Goal: Ask a question: Seek information or help from site administrators or community

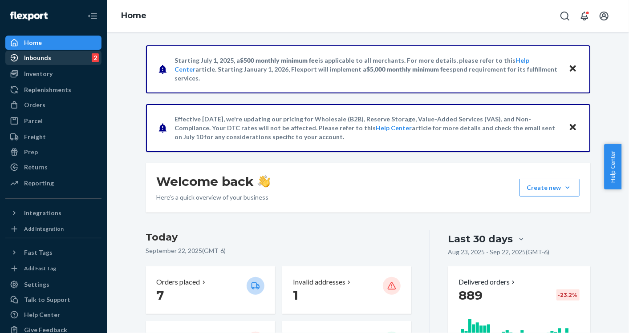
click at [38, 56] on div "Inbounds" at bounding box center [37, 57] width 27 height 9
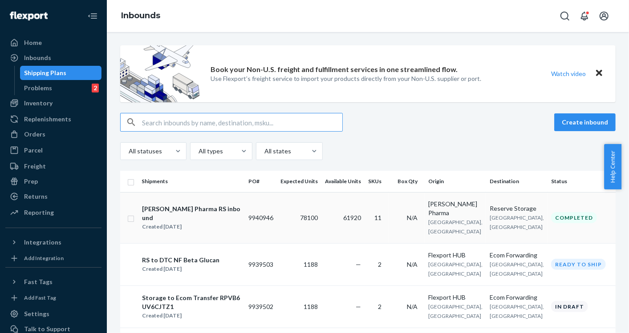
click at [302, 221] on span "78100" at bounding box center [309, 218] width 18 height 8
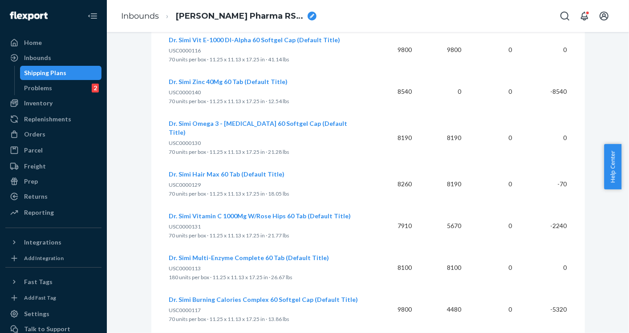
scroll to position [581, 0]
click at [49, 85] on div "Problems" at bounding box center [38, 88] width 28 height 9
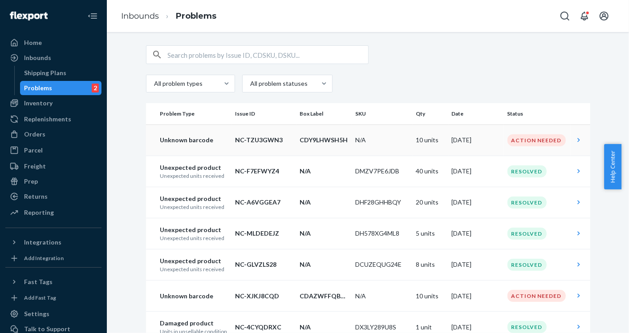
click at [352, 140] on td "N/A" at bounding box center [382, 140] width 61 height 31
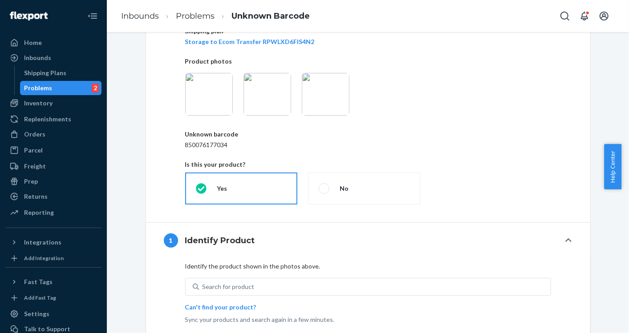
scroll to position [71, 0]
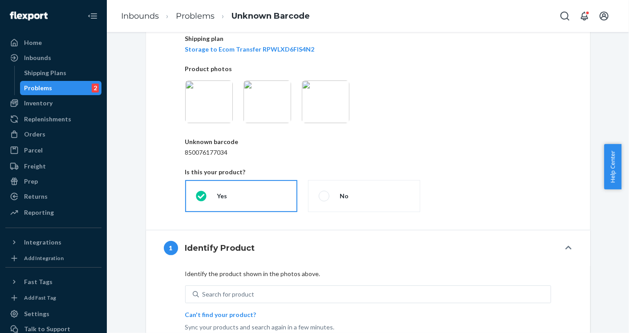
click at [312, 111] on img at bounding box center [326, 102] width 48 height 43
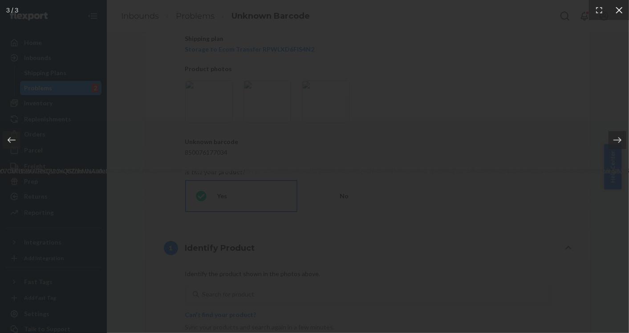
click at [621, 8] on icon at bounding box center [619, 10] width 7 height 7
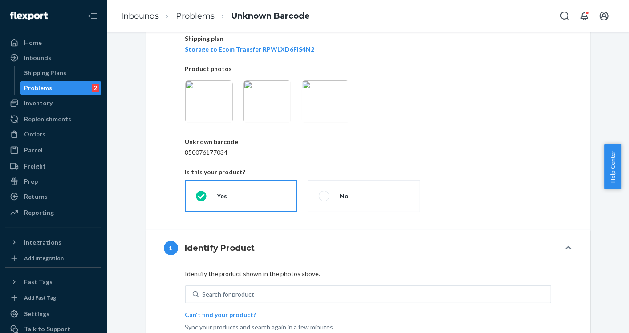
click at [272, 99] on img at bounding box center [268, 102] width 48 height 43
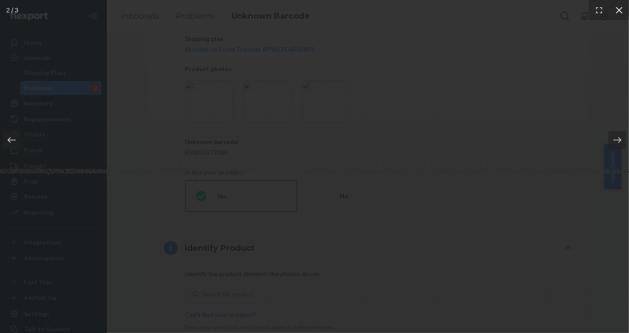
click at [617, 11] on icon at bounding box center [619, 10] width 7 height 7
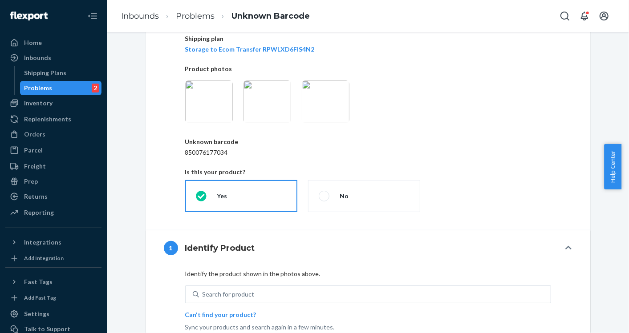
click at [46, 88] on div "Problems" at bounding box center [38, 88] width 28 height 9
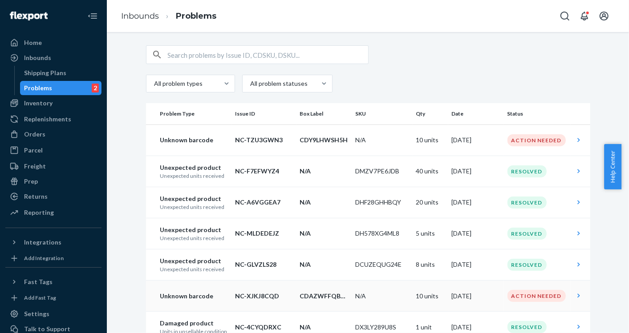
click at [369, 293] on td "N/A" at bounding box center [382, 296] width 61 height 31
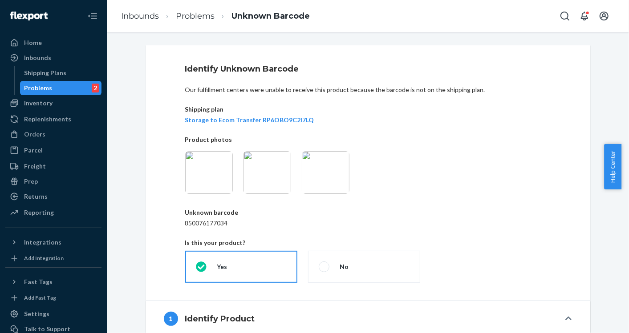
drag, startPoint x: 627, startPoint y: 144, endPoint x: 629, endPoint y: 197, distance: 52.6
click at [629, 197] on html "Home Inbounds Shipping Plans Problems 2 Inventory Products Replenishments Order…" at bounding box center [314, 166] width 629 height 333
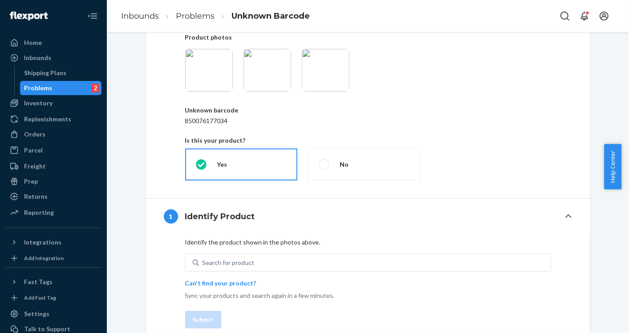
scroll to position [147, 0]
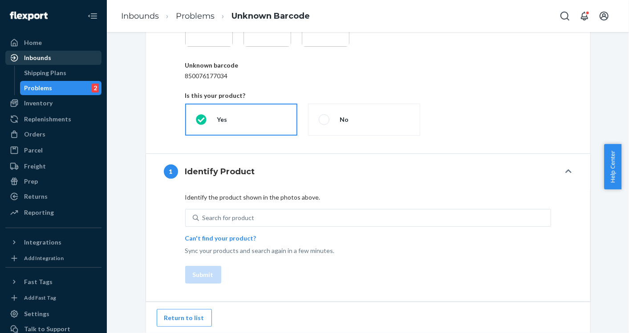
click at [44, 61] on div "Inbounds" at bounding box center [37, 57] width 27 height 9
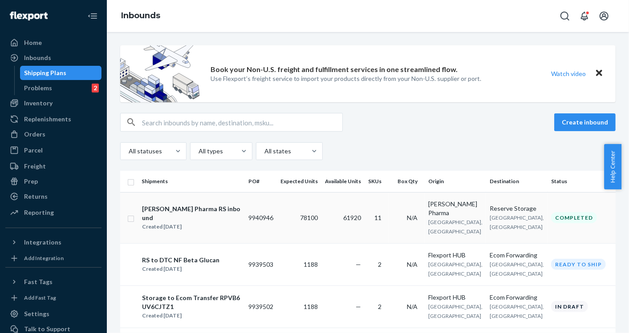
click at [490, 219] on span "[GEOGRAPHIC_DATA], [GEOGRAPHIC_DATA]" at bounding box center [517, 223] width 54 height 16
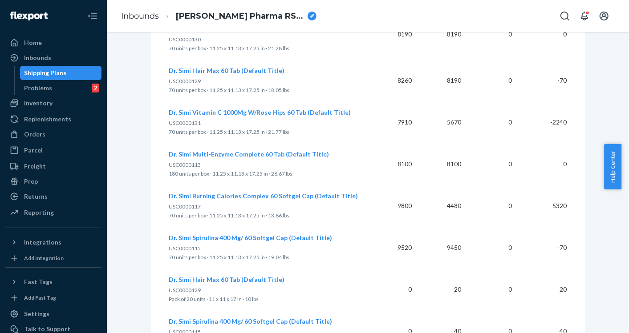
scroll to position [731, 0]
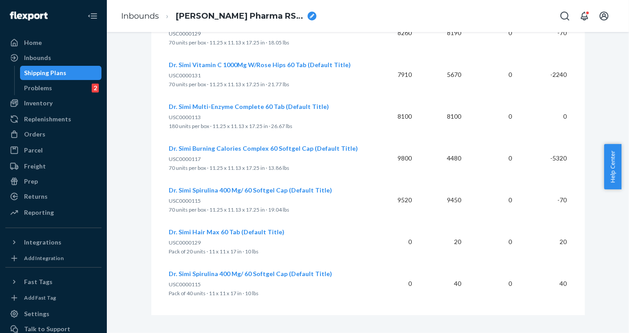
click at [612, 177] on span "Help Center" at bounding box center [612, 166] width 17 height 45
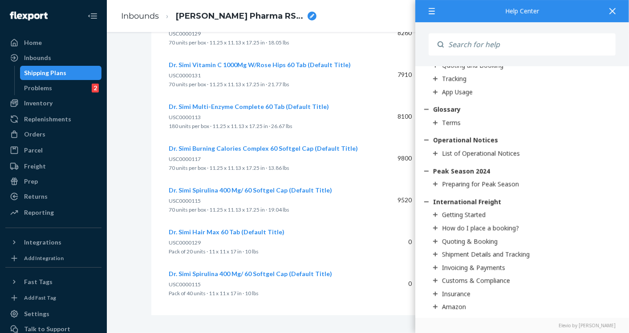
scroll to position [0, 0]
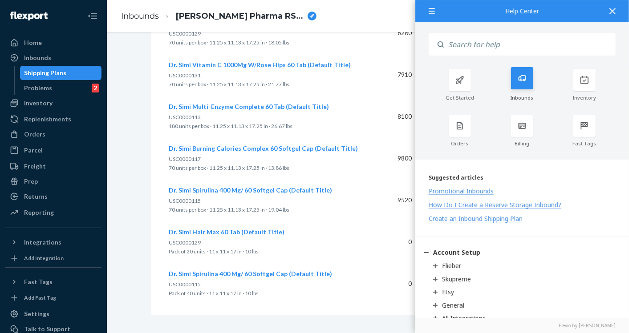
click at [514, 90] on div "Inbounds" at bounding box center [522, 85] width 62 height 32
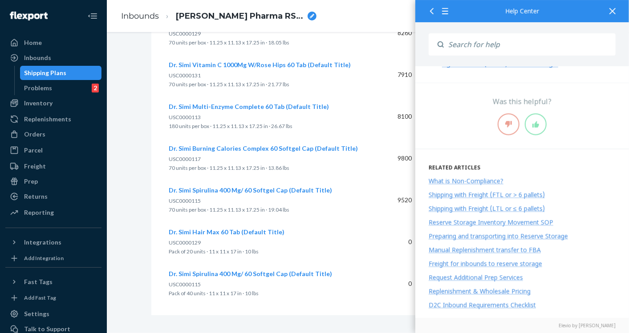
scroll to position [574, 0]
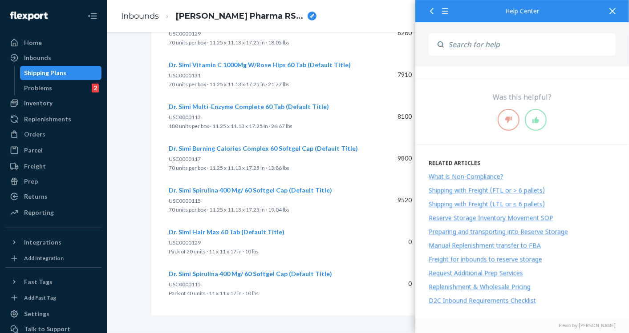
click at [303, 317] on div "Reserve Storage shipment Completed Shipment ID 1243273 Flexport PO# 9940946 Inb…" at bounding box center [368, 182] width 522 height 301
click at [612, 6] on div at bounding box center [613, 11] width 20 height 22
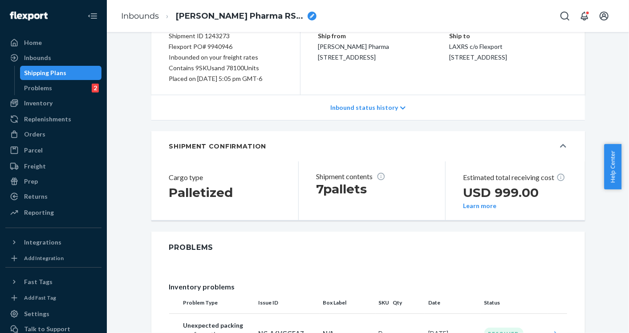
scroll to position [89, 0]
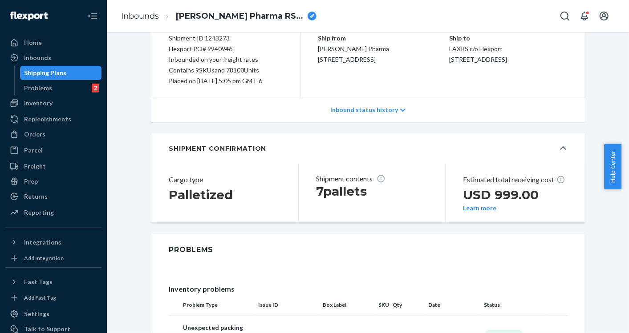
click at [377, 103] on div "Inbound status history" at bounding box center [368, 110] width 434 height 25
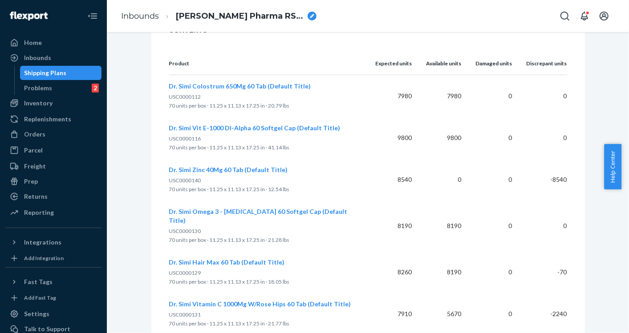
scroll to position [616, 0]
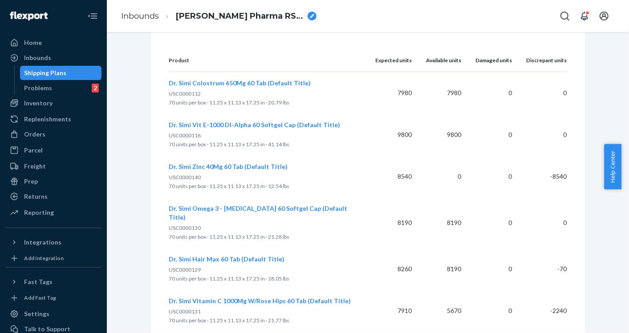
click at [242, 164] on span "Dr. Simi Zinc 40Mg 60 Tab (Default Title)" at bounding box center [228, 167] width 119 height 8
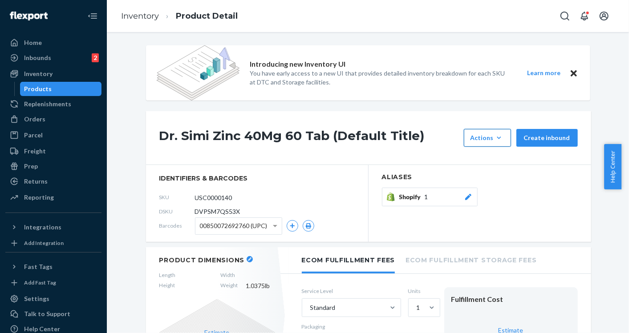
click at [502, 134] on icon "button" at bounding box center [499, 138] width 9 height 9
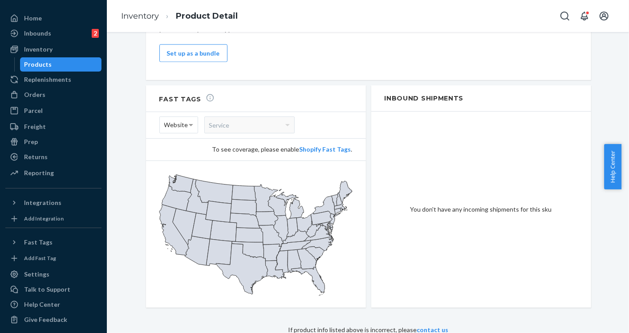
scroll to position [28, 0]
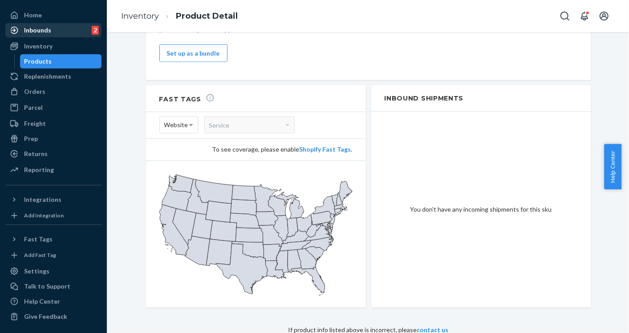
click at [52, 36] on div "Inbounds 2" at bounding box center [53, 30] width 94 height 12
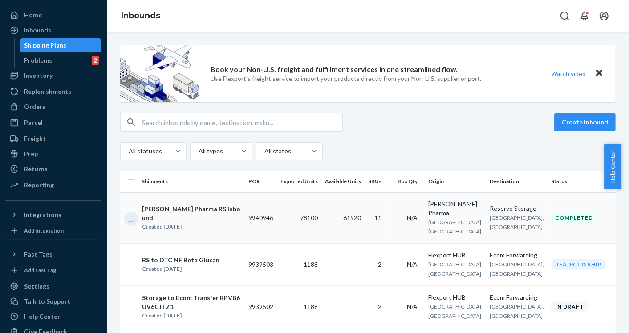
click at [130, 220] on input "checkbox" at bounding box center [130, 217] width 7 height 9
checkbox input "true"
click at [618, 174] on span "Help Center" at bounding box center [612, 166] width 17 height 45
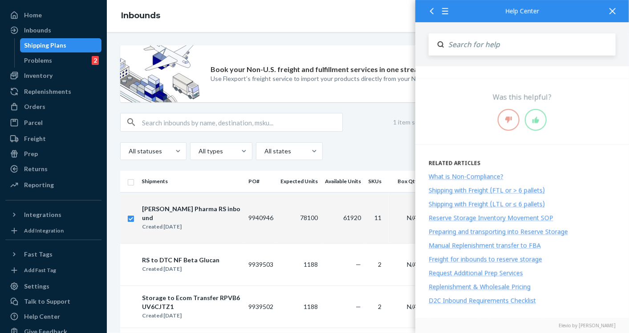
click at [487, 43] on input "Search" at bounding box center [530, 44] width 172 height 22
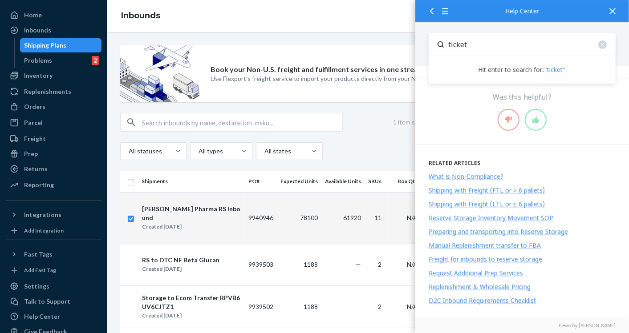
type input "ticket"
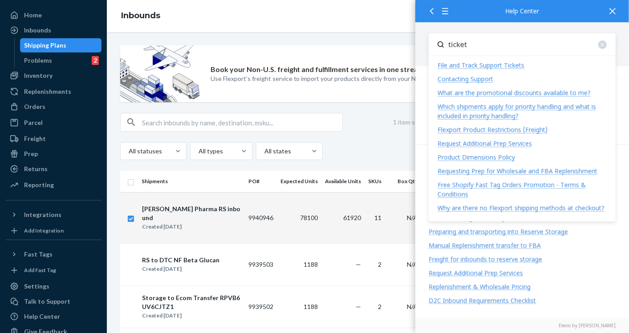
click at [484, 61] on div "File and Track Support Tickets" at bounding box center [481, 65] width 87 height 8
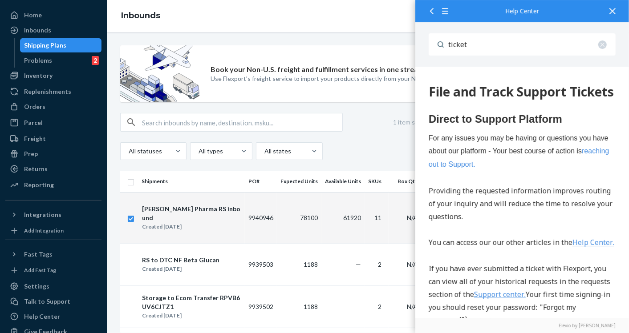
click at [482, 168] on link "reaching out to Support." at bounding box center [518, 157] width 181 height 21
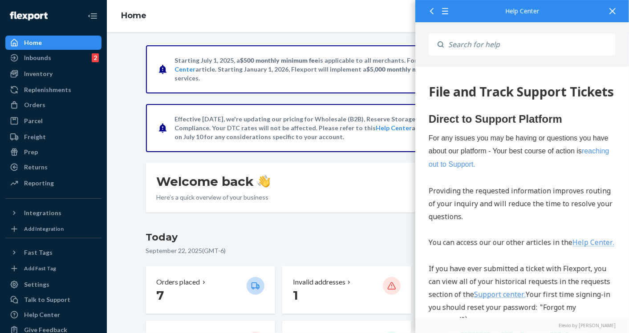
click at [611, 11] on icon at bounding box center [612, 11] width 6 height 6
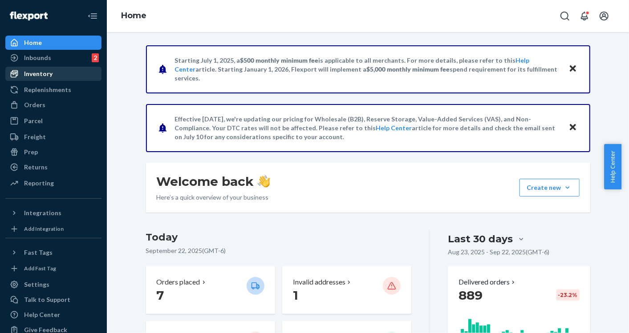
click at [53, 74] on div "Inventory" at bounding box center [53, 74] width 94 height 12
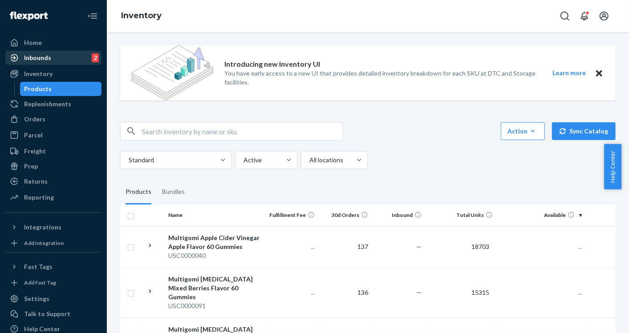
click at [51, 64] on div "Inbounds 2" at bounding box center [53, 58] width 94 height 12
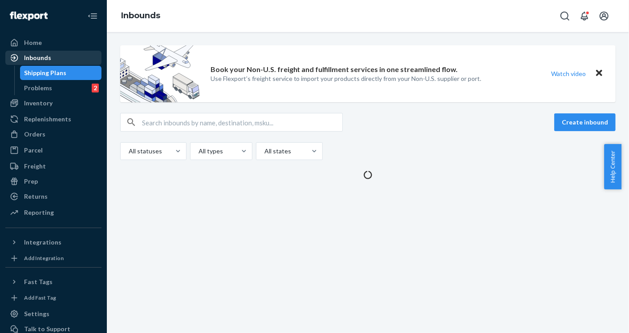
click at [51, 64] on div "Inbounds" at bounding box center [53, 58] width 94 height 12
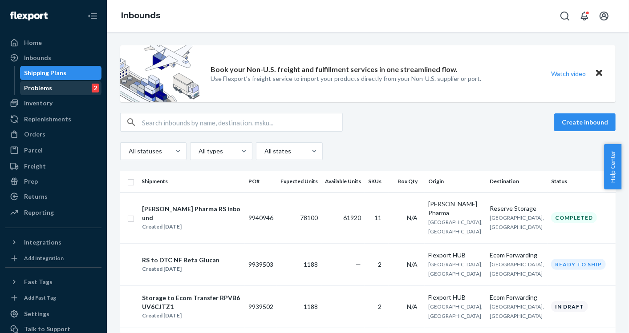
click at [67, 87] on div "Problems 2" at bounding box center [61, 88] width 80 height 12
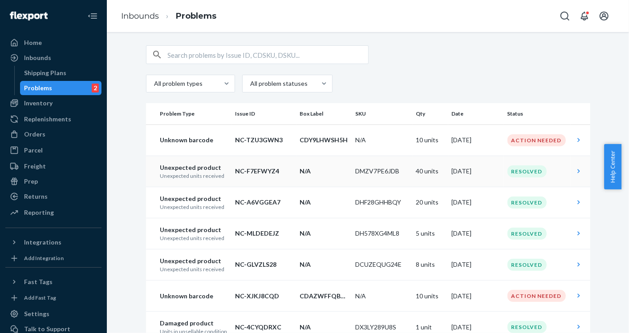
click at [269, 173] on p "NC-F7EFWYZ4" at bounding box center [264, 171] width 57 height 9
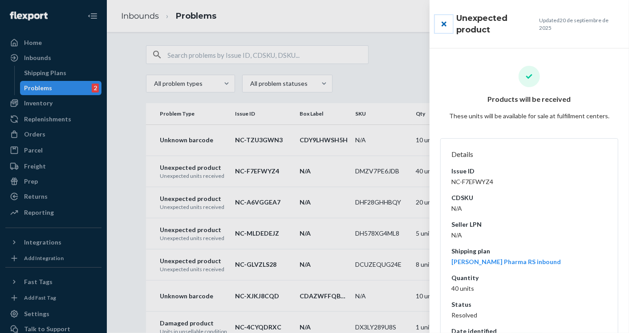
click at [439, 24] on button "close" at bounding box center [444, 24] width 18 height 18
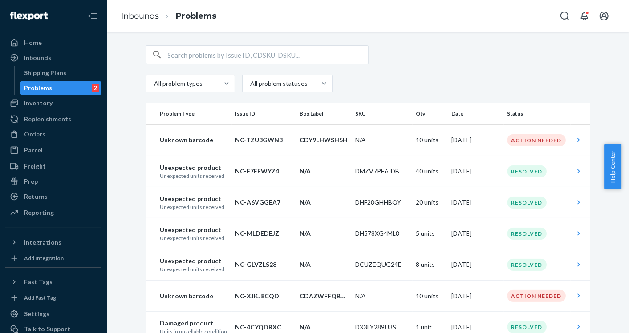
scroll to position [43, 0]
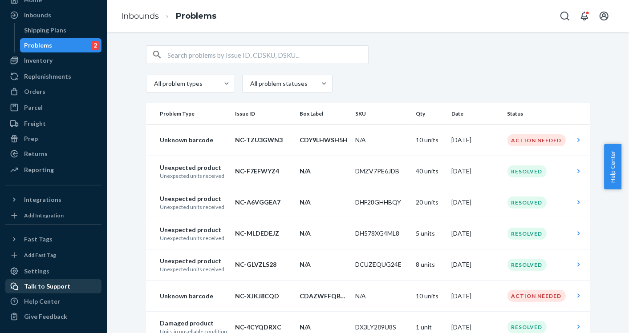
click at [41, 285] on div "Talk to Support" at bounding box center [47, 286] width 46 height 9
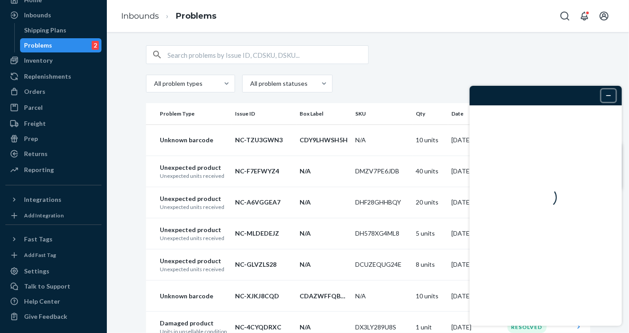
click at [611, 98] on button "Minimizar widget" at bounding box center [608, 95] width 14 height 12
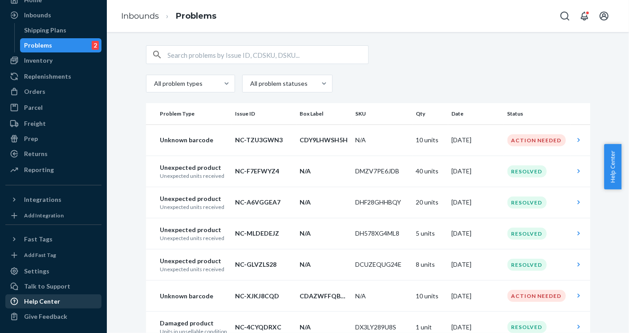
click at [43, 300] on div "Help Center" at bounding box center [42, 301] width 36 height 9
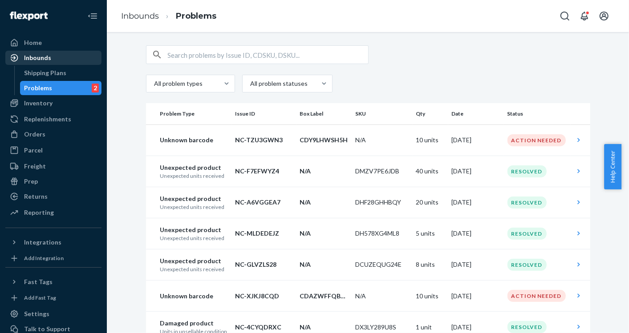
click at [51, 57] on div "Inbounds" at bounding box center [53, 58] width 94 height 12
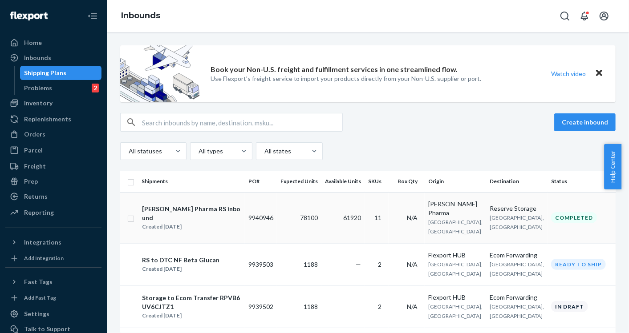
click at [166, 223] on div "Created [DATE]" at bounding box center [191, 227] width 99 height 9
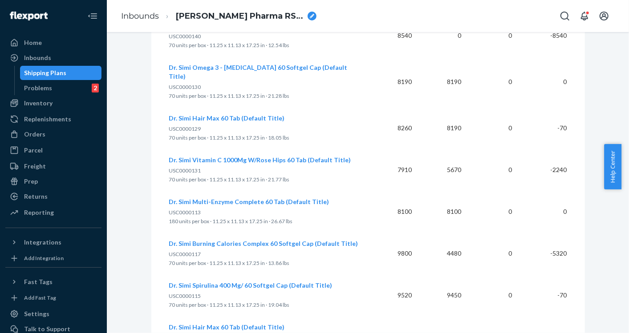
scroll to position [731, 0]
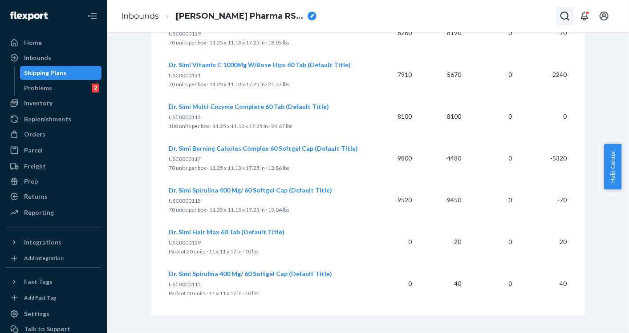
click at [567, 18] on icon "Open Search Box" at bounding box center [565, 16] width 9 height 9
click at [496, 16] on input "Search Input" at bounding box center [499, 16] width 110 height 9
click at [472, 17] on input "create a ticket" at bounding box center [499, 16] width 110 height 9
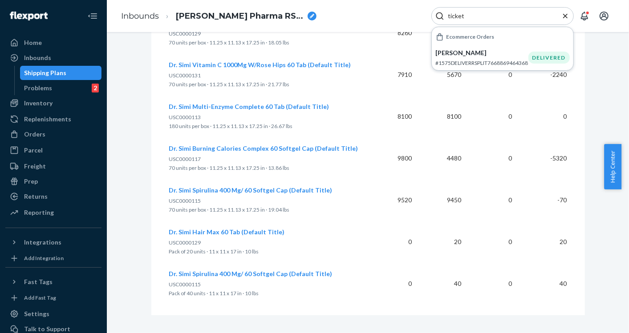
click at [502, 19] on input "ticket" at bounding box center [499, 16] width 110 height 9
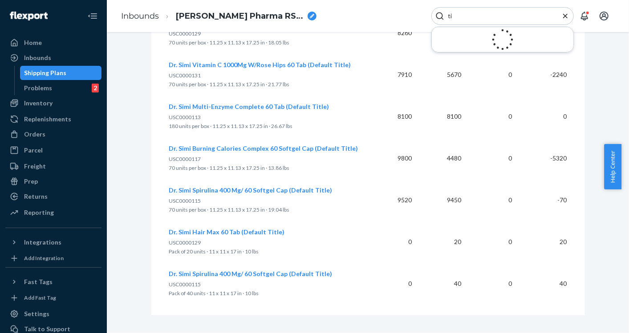
type input "t"
click at [415, 15] on div "Inbounds [PERSON_NAME] Pharma RS inbound" at bounding box center [368, 16] width 522 height 32
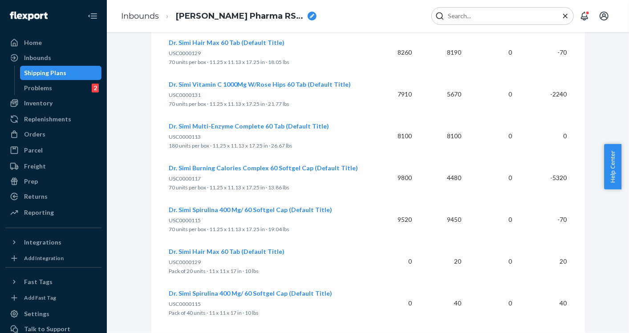
scroll to position [708, 0]
